Goal: Task Accomplishment & Management: Complete application form

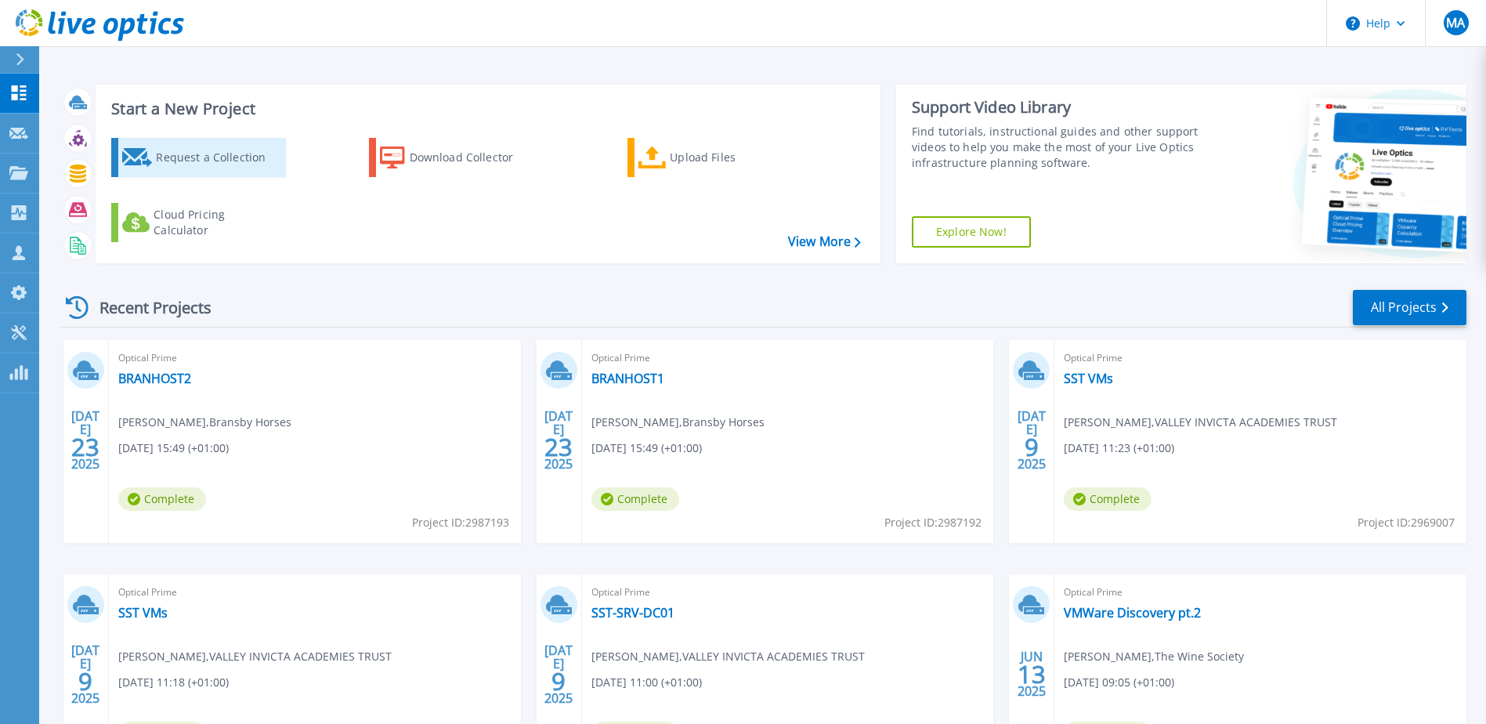
click at [205, 162] on div "Request a Collection" at bounding box center [218, 157] width 125 height 31
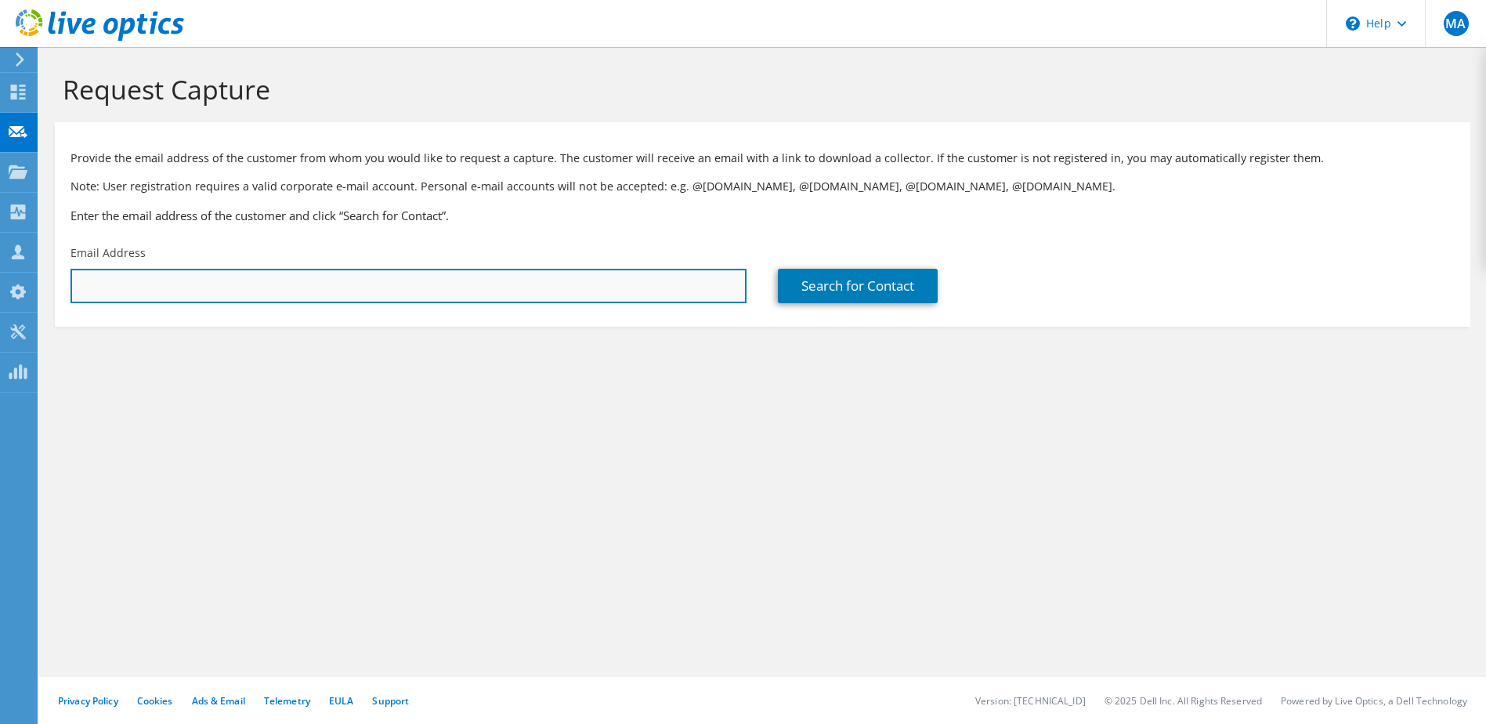
click at [273, 278] on input "text" at bounding box center [409, 286] width 676 height 34
type input "BWard@rsk.co.uk"
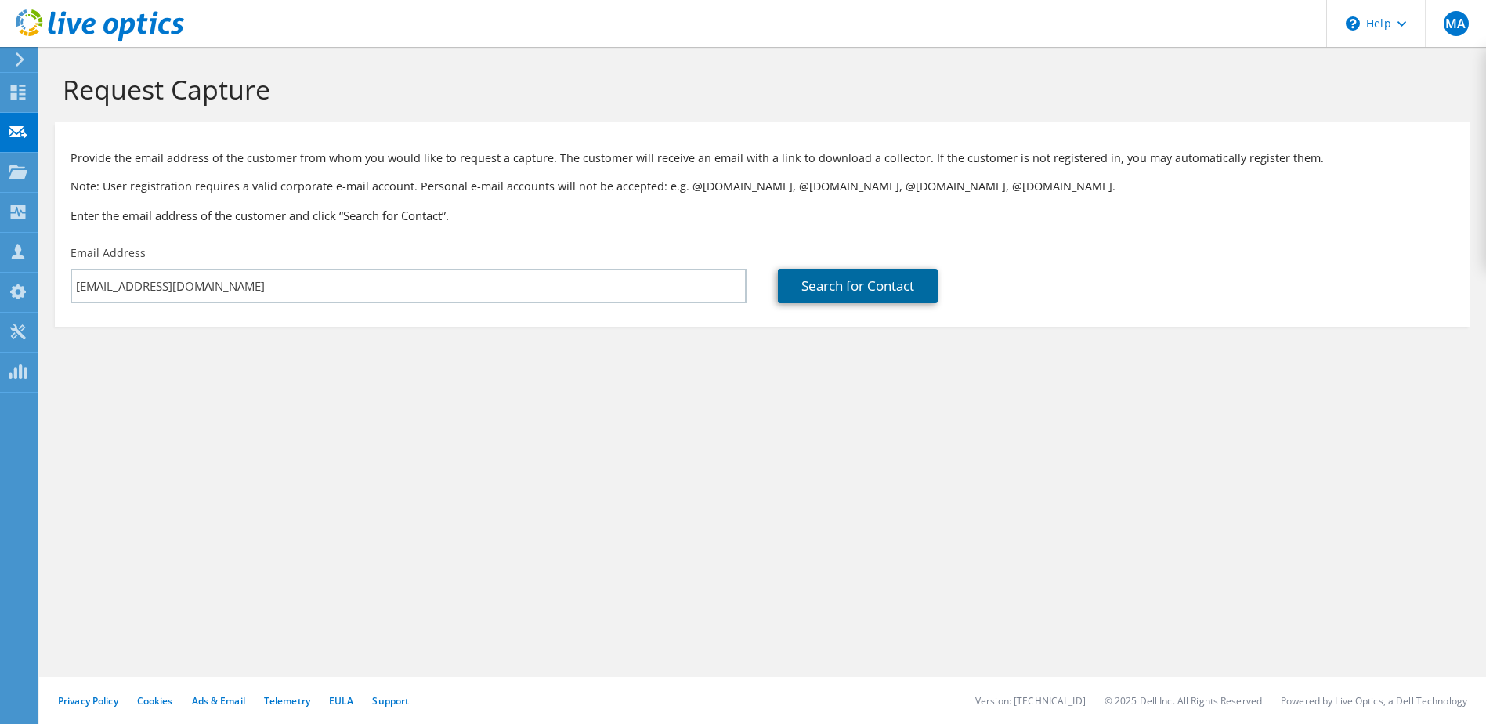
click at [817, 289] on link "Search for Contact" at bounding box center [858, 286] width 160 height 34
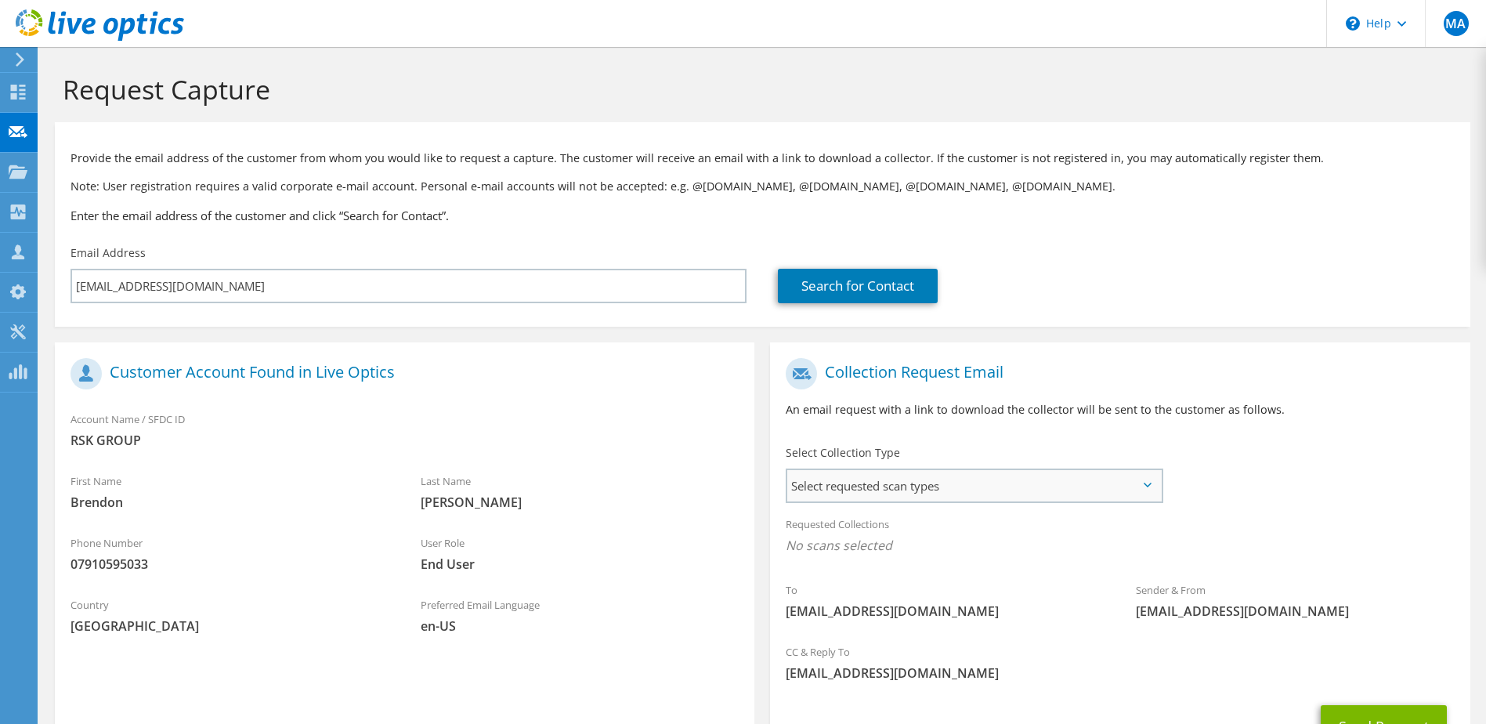
click at [1023, 480] on span "Select requested scan types" at bounding box center [974, 485] width 373 height 31
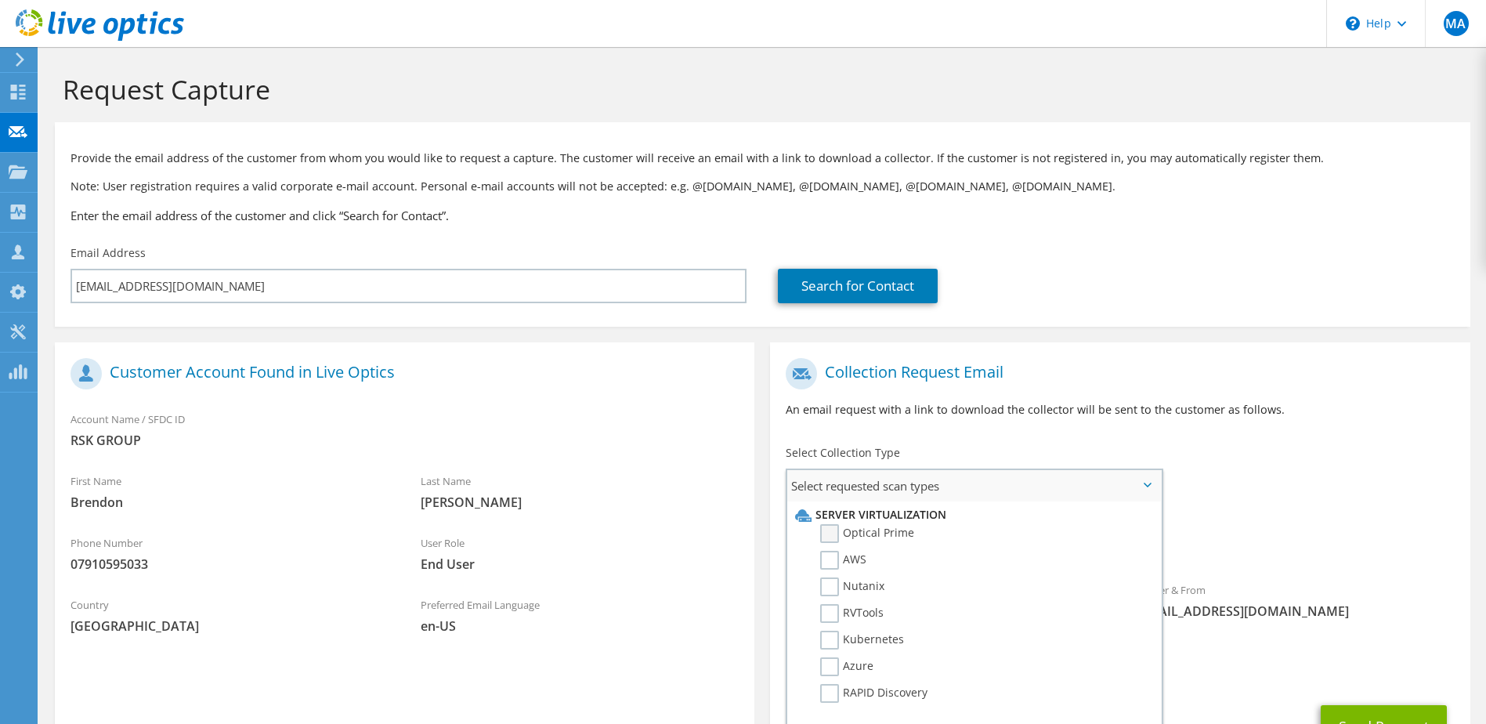
click at [836, 529] on label "Optical Prime" at bounding box center [867, 533] width 94 height 19
click at [0, 0] on input "Optical Prime" at bounding box center [0, 0] width 0 height 0
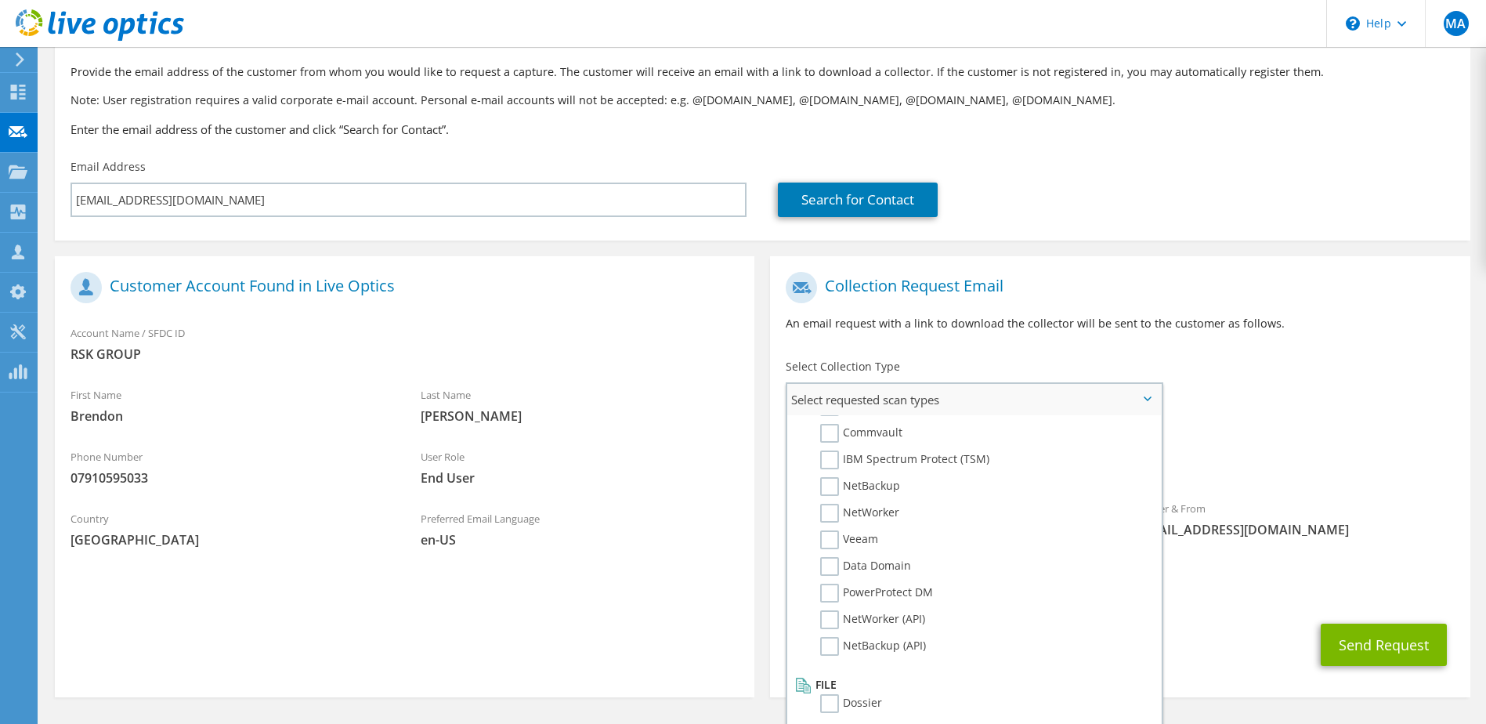
scroll to position [138, 0]
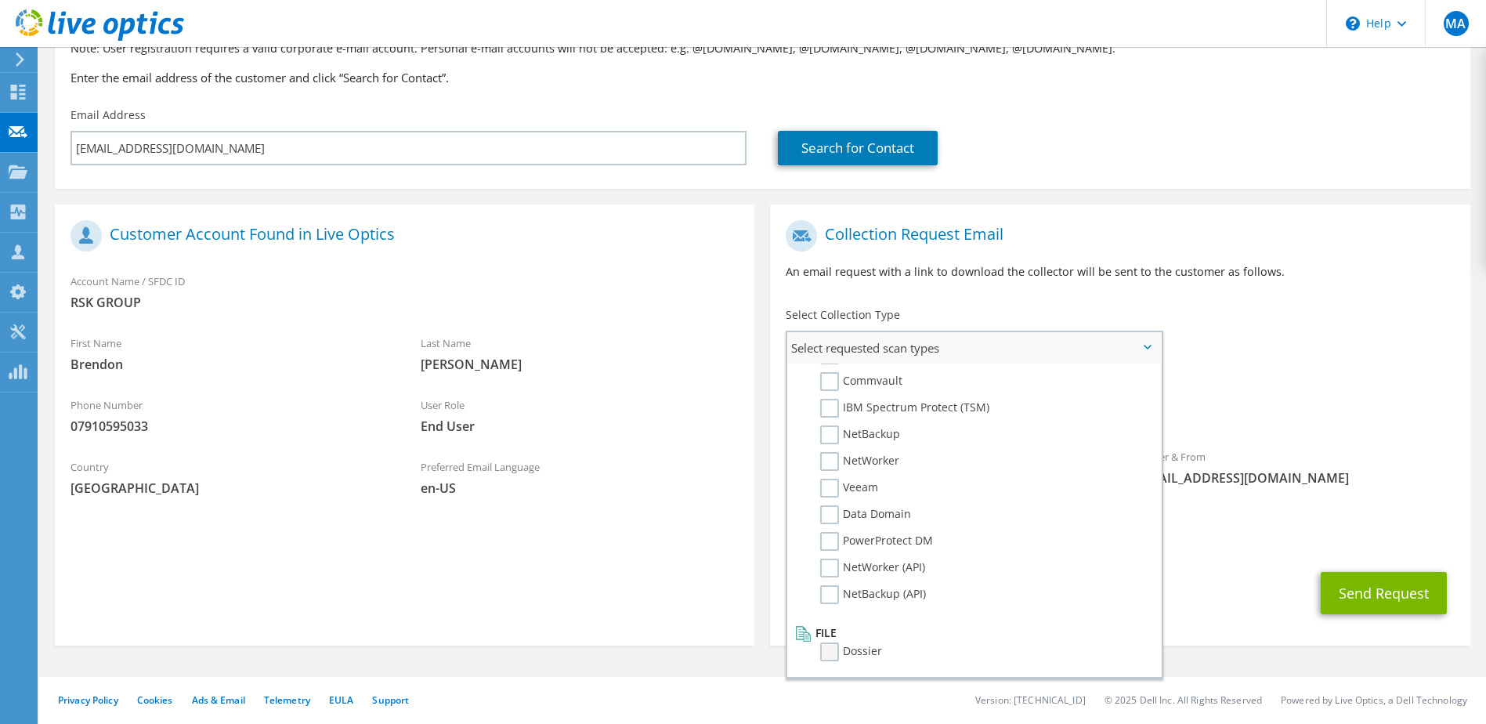
click at [827, 651] on label "Dossier" at bounding box center [851, 652] width 62 height 19
click at [0, 0] on input "Dossier" at bounding box center [0, 0] width 0 height 0
click at [1381, 604] on button "Send Request" at bounding box center [1384, 593] width 126 height 42
